Goal: Navigation & Orientation: Find specific page/section

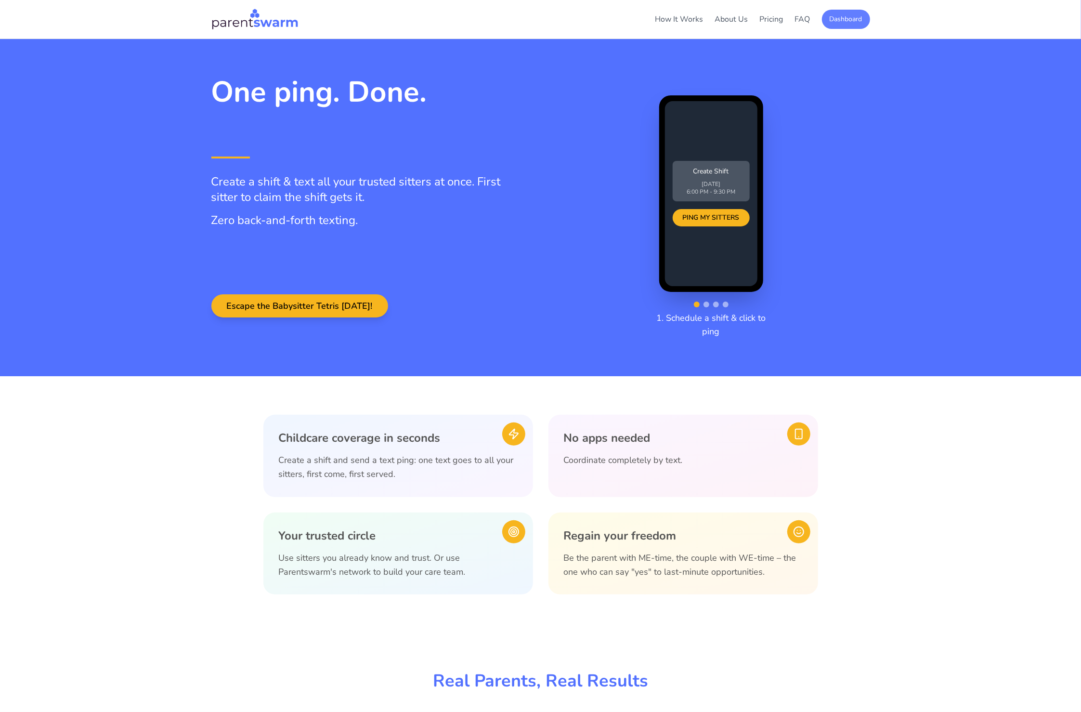
click at [836, 21] on button "Dashboard" at bounding box center [846, 19] width 48 height 19
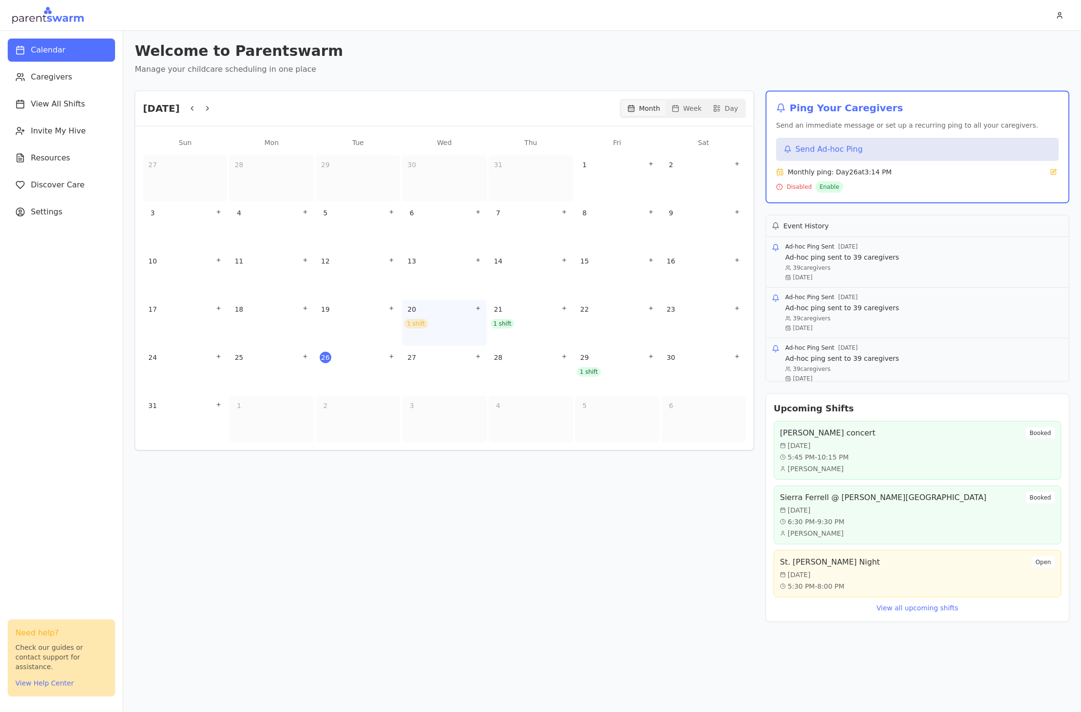
click at [420, 329] on div "20 1 shift" at bounding box center [444, 323] width 84 height 46
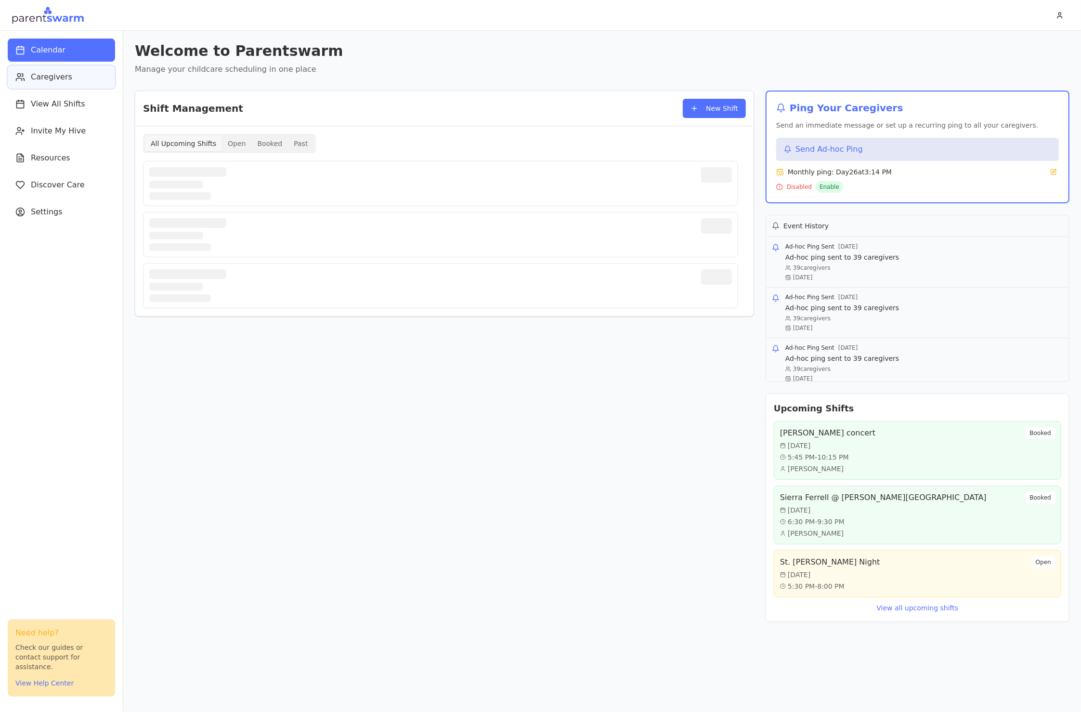
click at [39, 85] on button "Caregivers" at bounding box center [61, 77] width 107 height 23
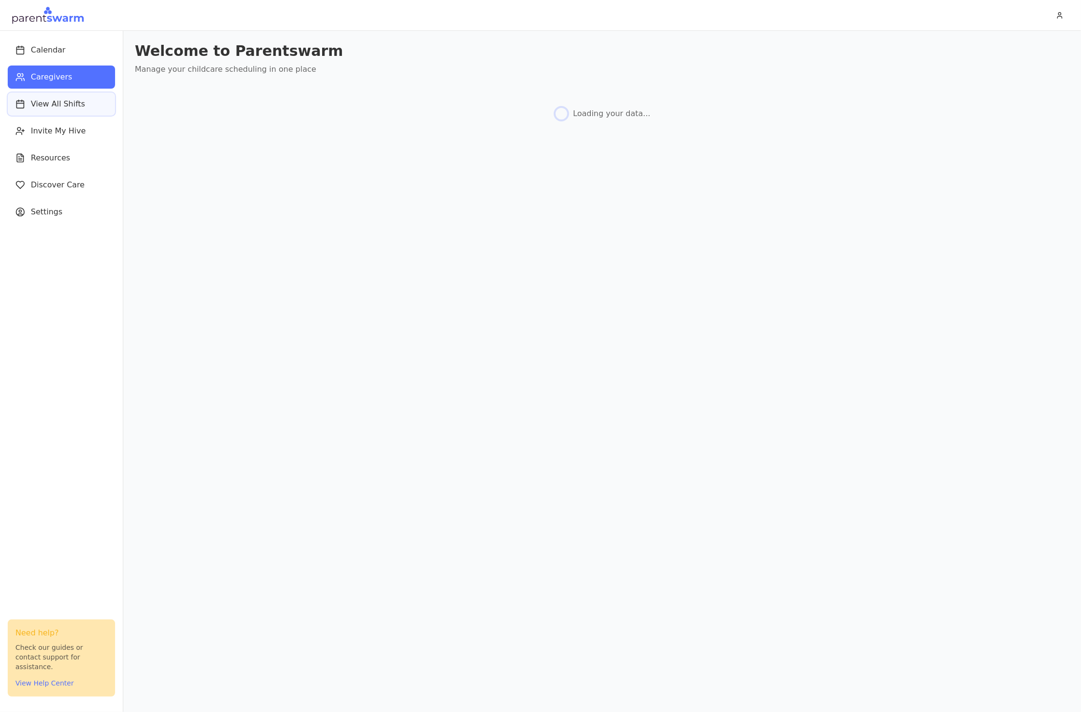
click at [73, 105] on span "View All Shifts" at bounding box center [58, 104] width 54 height 12
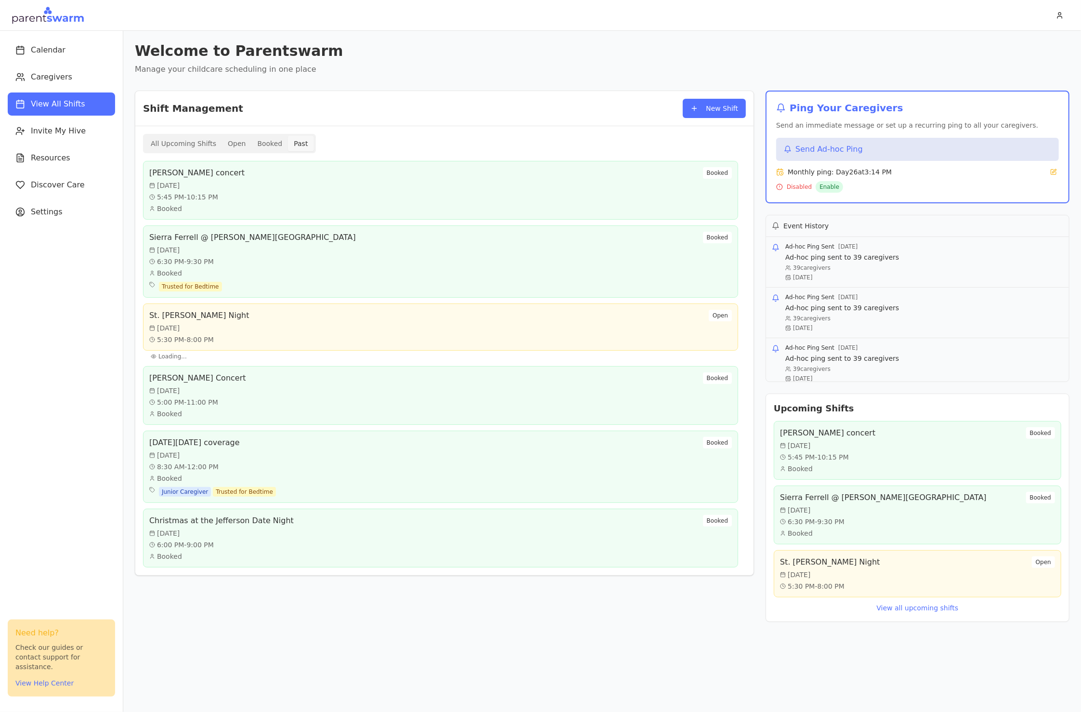
click at [310, 139] on button "Past" at bounding box center [323, 130] width 27 height 18
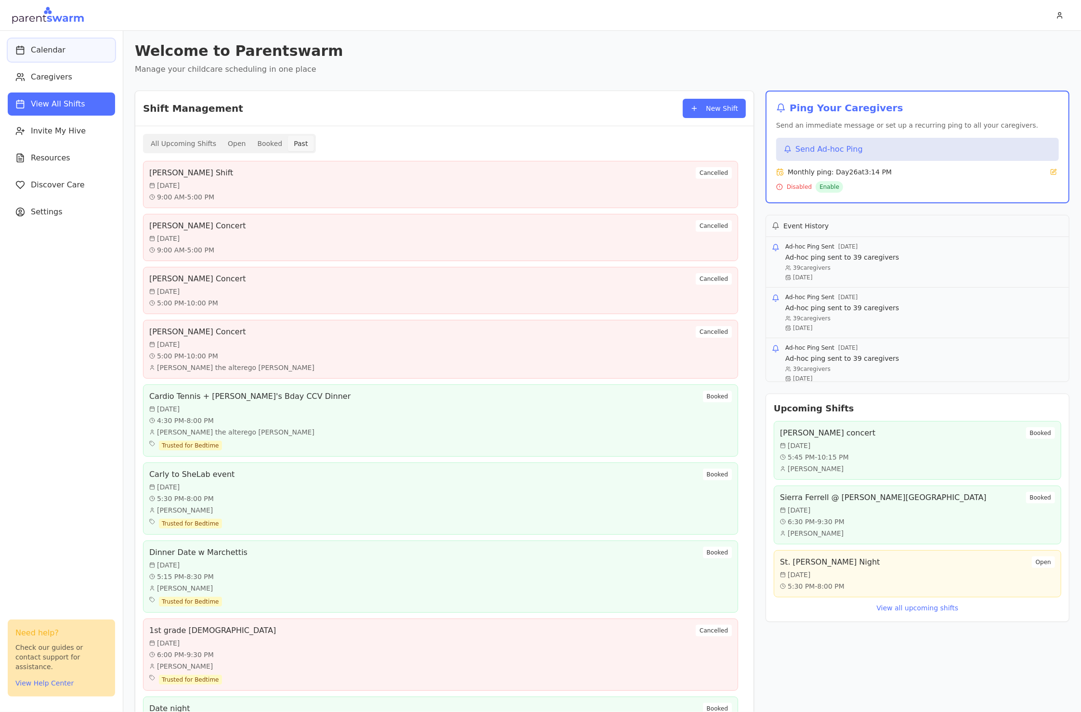
click at [52, 54] on span "Calendar" at bounding box center [48, 50] width 35 height 12
